Goal: Task Accomplishment & Management: Manage account settings

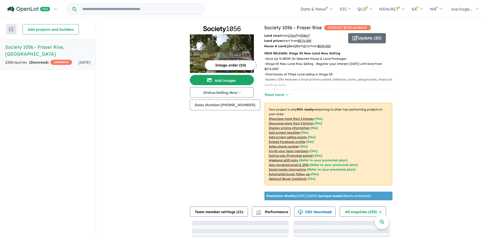
click at [237, 60] on button "Image order ( 10 )" at bounding box center [231, 65] width 52 height 10
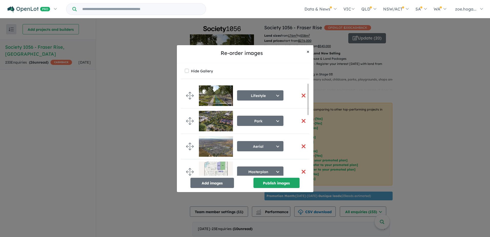
click at [307, 52] on span "×" at bounding box center [308, 51] width 3 height 6
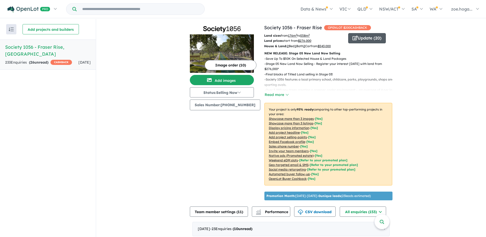
click at [366, 37] on button "Update ( 20 )" at bounding box center [367, 38] width 38 height 10
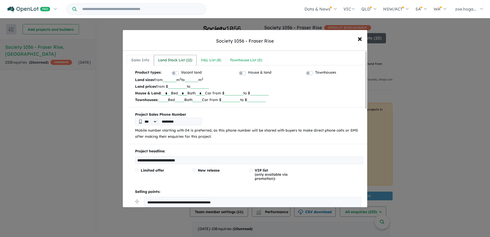
click at [195, 55] on link "Land Stock List ( 12 )" at bounding box center [175, 60] width 43 height 11
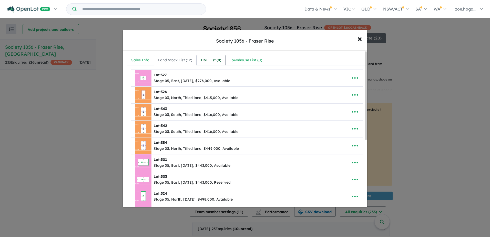
click at [208, 60] on div "H&L List ( 8 )" at bounding box center [211, 60] width 20 height 6
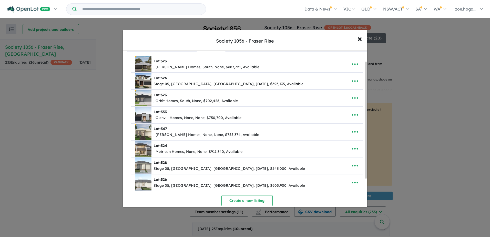
scroll to position [26, 0]
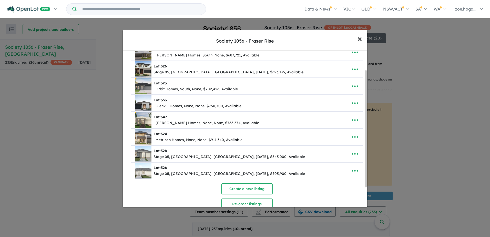
click at [363, 38] on button "× Close" at bounding box center [359, 39] width 15 height 14
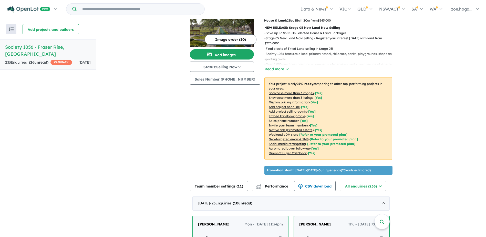
click at [215, 23] on img at bounding box center [222, 28] width 64 height 38
click at [237, 34] on img at bounding box center [222, 28] width 64 height 38
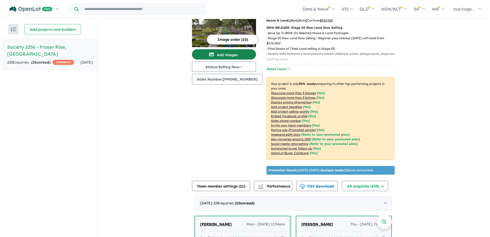
scroll to position [0, 0]
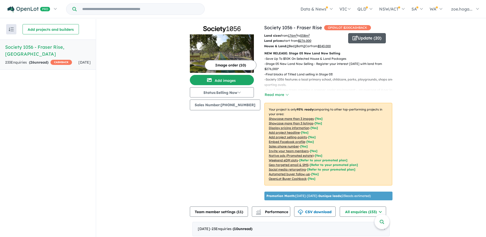
click at [367, 36] on button "Update ( 20 )" at bounding box center [367, 38] width 38 height 10
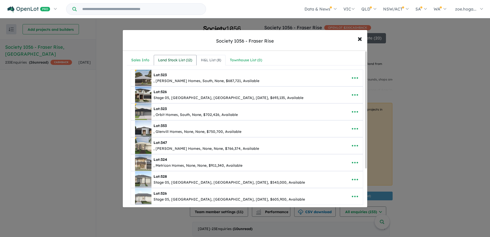
click at [179, 56] on link "Land Stock List ( 12 )" at bounding box center [175, 60] width 43 height 11
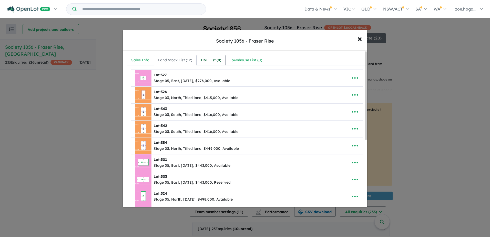
click at [214, 61] on div "H&L List ( 8 )" at bounding box center [211, 60] width 20 height 6
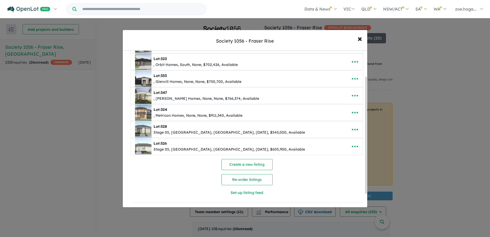
scroll to position [0, 0]
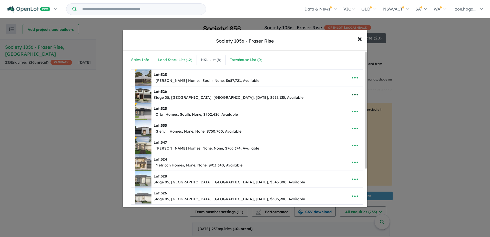
click at [356, 92] on icon "button" at bounding box center [355, 95] width 8 height 8
click at [339, 119] on link "Remove" at bounding box center [344, 119] width 38 height 12
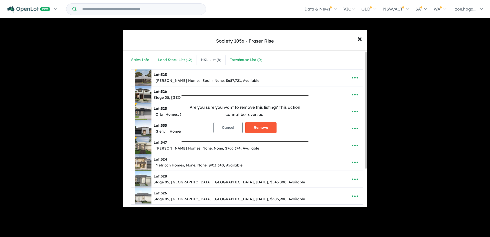
click at [263, 127] on button "Remove" at bounding box center [260, 127] width 31 height 11
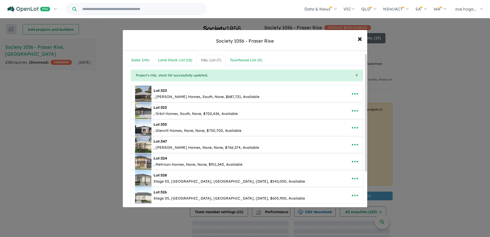
scroll to position [26, 0]
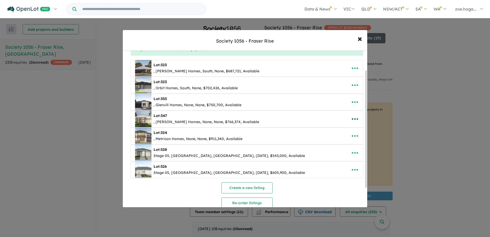
click at [351, 117] on icon "button" at bounding box center [355, 119] width 8 height 8
click at [429, 130] on div "**********" at bounding box center [245, 118] width 490 height 237
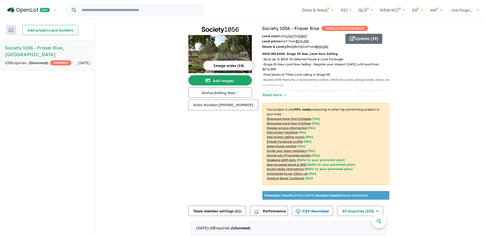
scroll to position [0, 0]
